Goal: Task Accomplishment & Management: Manage account settings

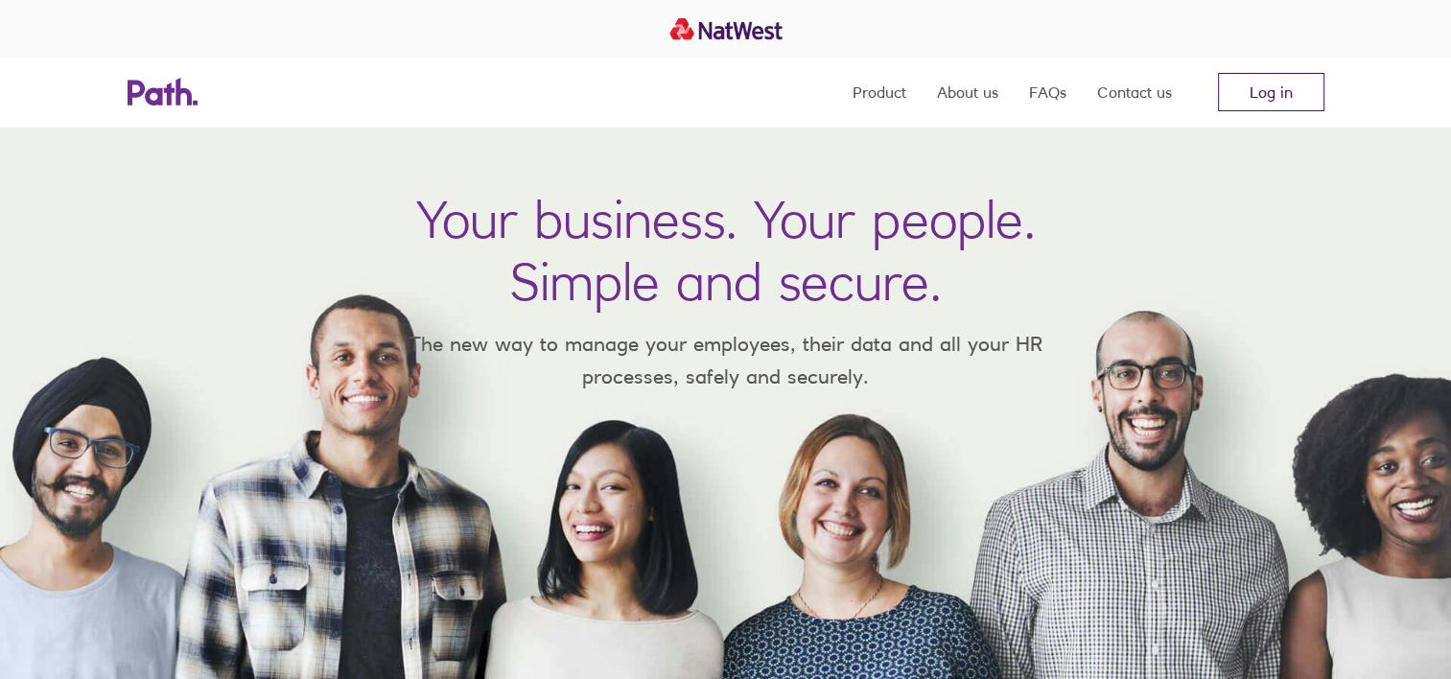
click at [1275, 88] on link "Log in" at bounding box center [1271, 92] width 106 height 38
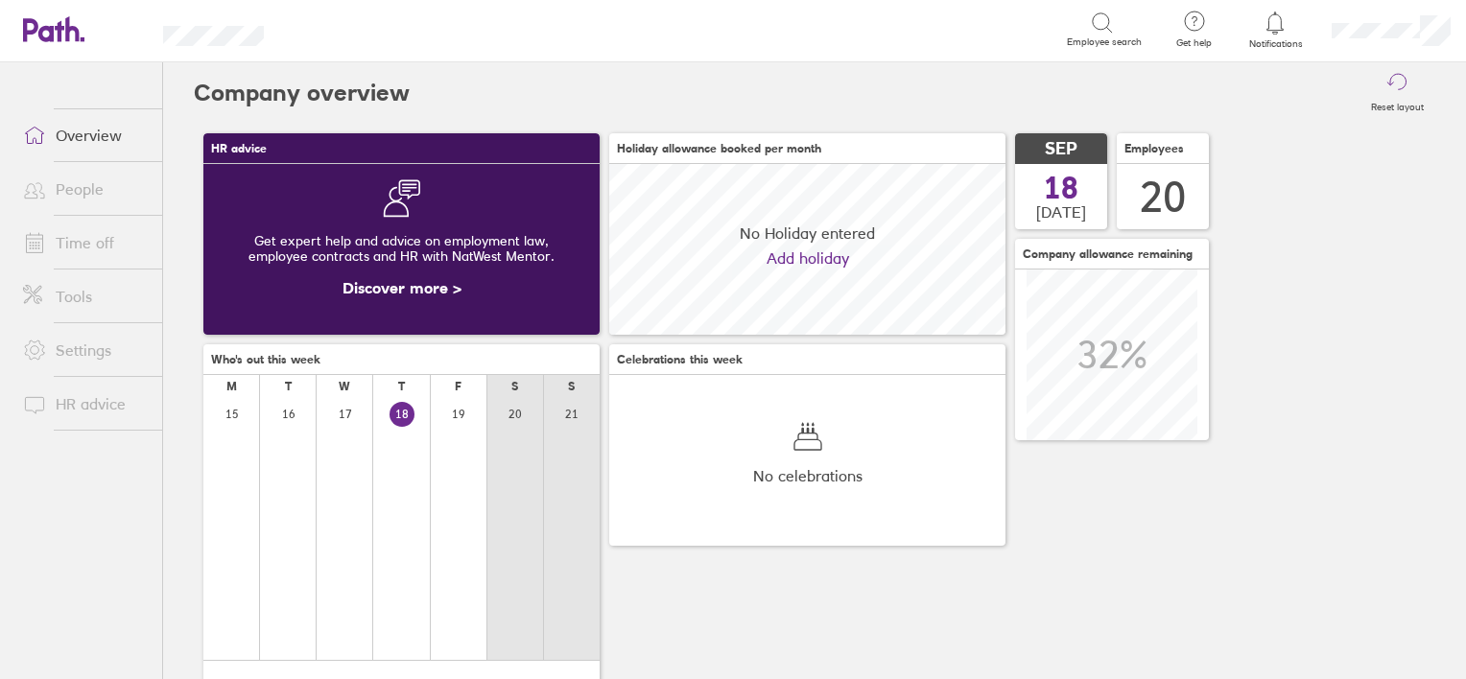
scroll to position [170, 396]
click at [64, 247] on link "Time off" at bounding box center [85, 243] width 154 height 38
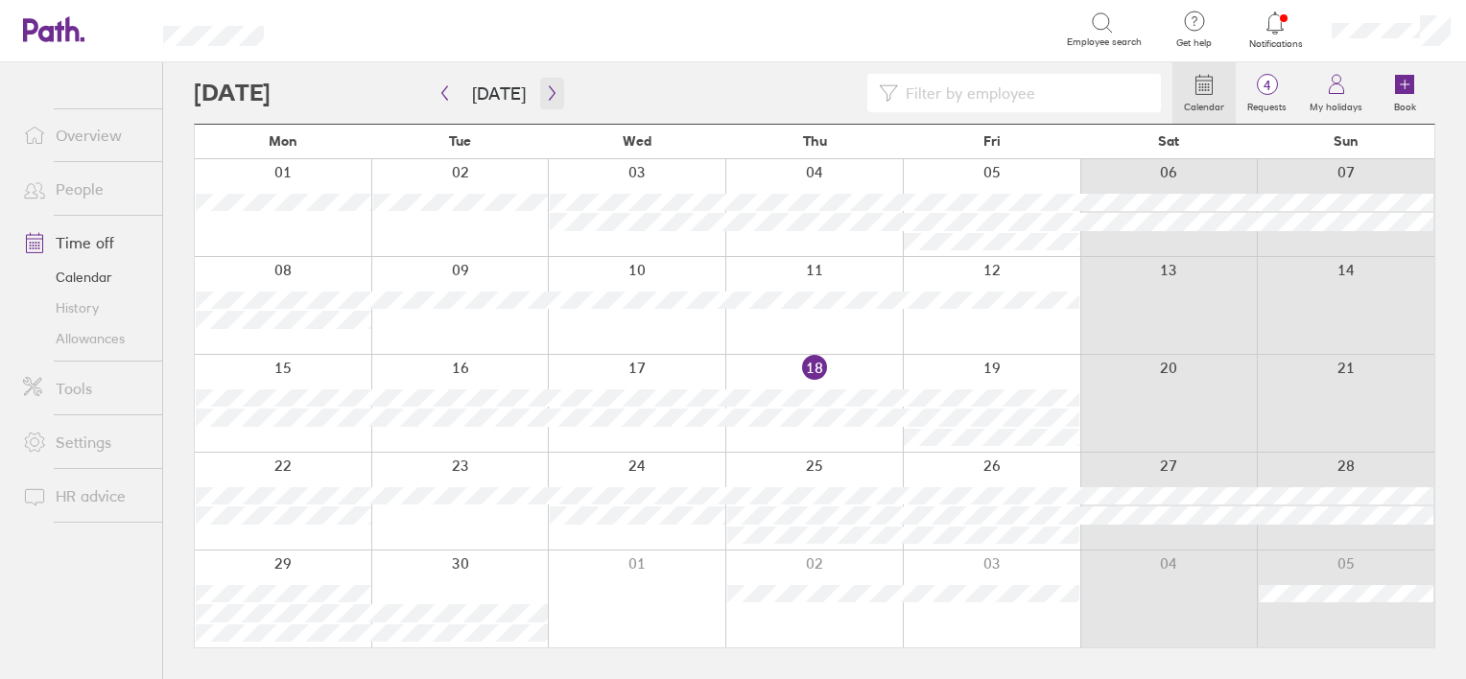
click at [549, 93] on icon "button" at bounding box center [552, 93] width 6 height 14
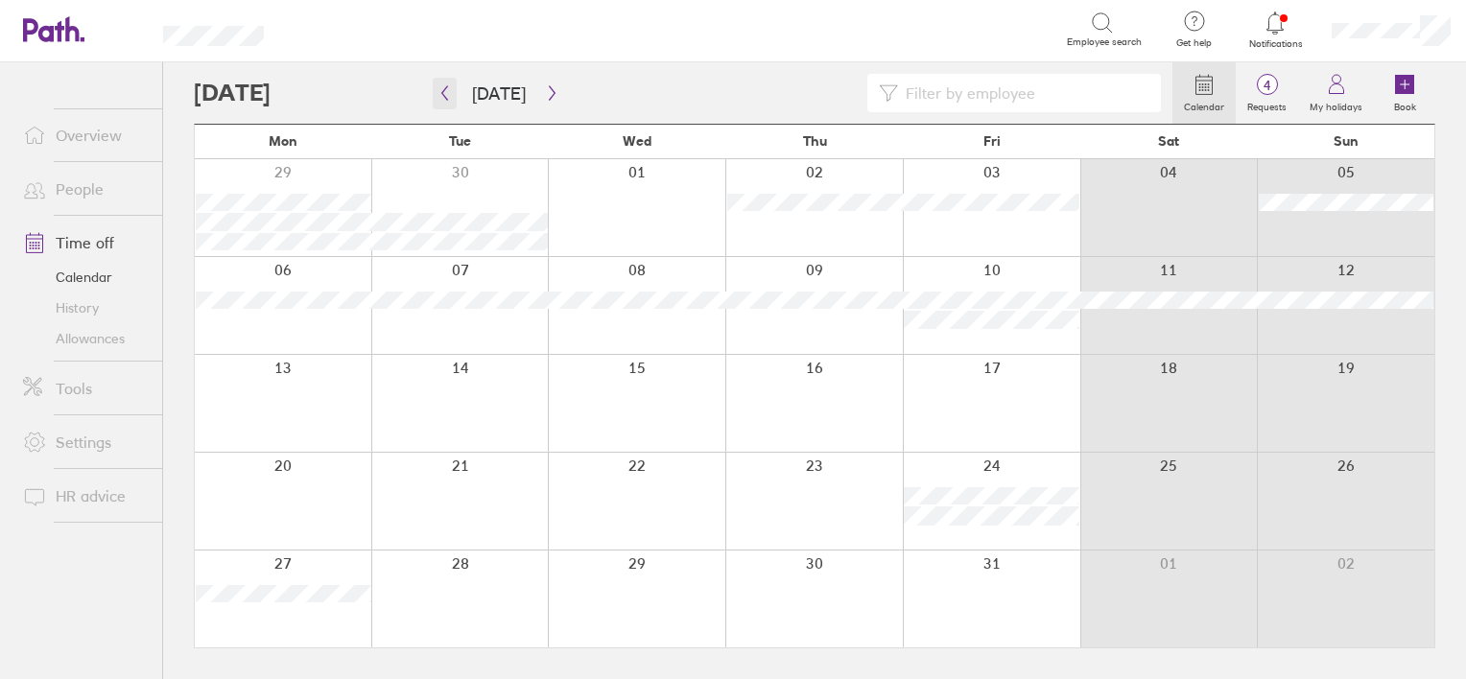
click at [446, 84] on button "button" at bounding box center [445, 94] width 24 height 32
